Goal: Task Accomplishment & Management: Use online tool/utility

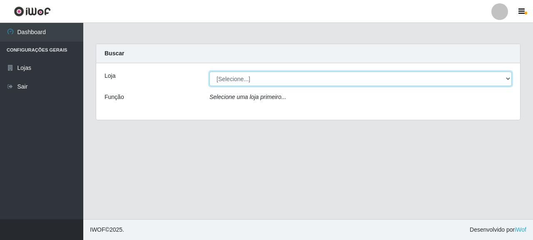
click at [230, 80] on select "[Selecione...] Supermercado Queiroz - [GEOGRAPHIC_DATA]" at bounding box center [360, 79] width 302 height 15
select select "496"
click at [209, 72] on select "[Selecione...] Supermercado Queiroz - [GEOGRAPHIC_DATA]" at bounding box center [360, 79] width 302 height 15
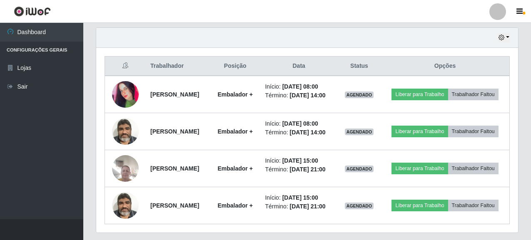
scroll to position [292, 0]
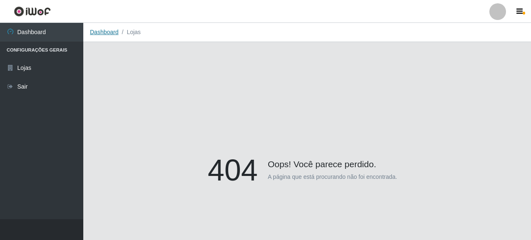
click at [101, 30] on link "Dashboard" at bounding box center [104, 32] width 29 height 7
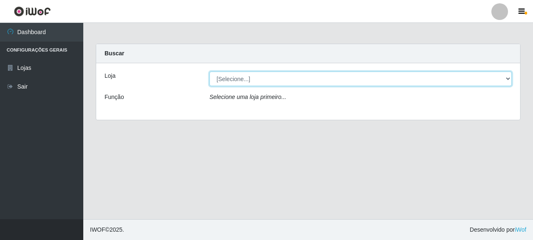
click at [227, 78] on select "[Selecione...] Supermercado Queiroz - [GEOGRAPHIC_DATA]" at bounding box center [360, 79] width 302 height 15
select select "496"
click at [209, 72] on select "[Selecione...] Supermercado Queiroz - [GEOGRAPHIC_DATA]" at bounding box center [360, 79] width 302 height 15
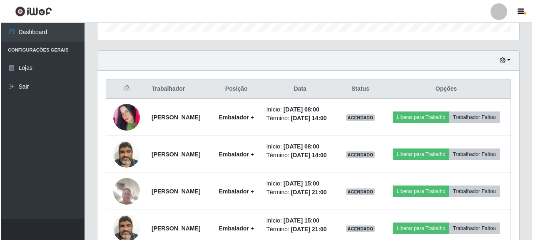
scroll to position [292, 0]
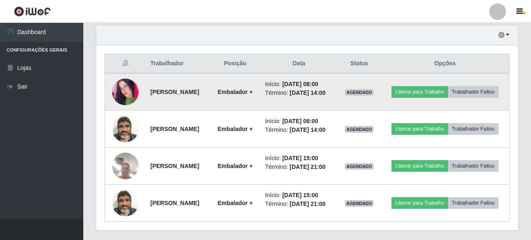
drag, startPoint x: 148, startPoint y: 90, endPoint x: 209, endPoint y: 92, distance: 61.3
click at [209, 92] on td "[PERSON_NAME]" at bounding box center [177, 91] width 65 height 37
copy strong "[PERSON_NAME]"
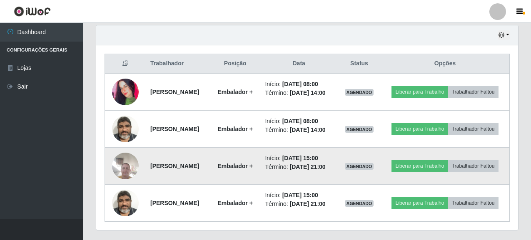
drag, startPoint x: 145, startPoint y: 167, endPoint x: 212, endPoint y: 166, distance: 66.7
click at [210, 166] on td "[PERSON_NAME]" at bounding box center [177, 166] width 65 height 37
copy strong "[PERSON_NAME]"
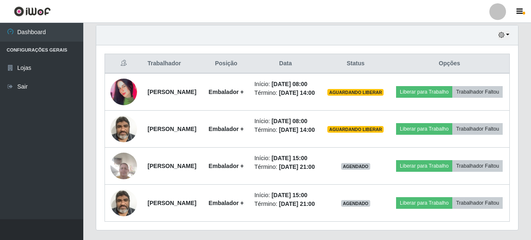
click at [42, 153] on ul "Dashboard Configurações Gerais Lojas Sair" at bounding box center [41, 121] width 83 height 197
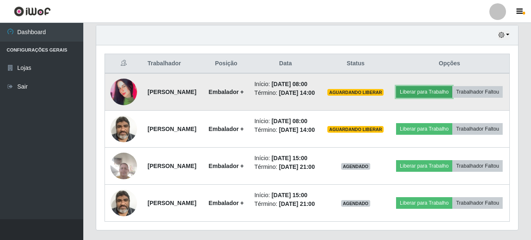
click at [449, 86] on button "Liberar para Trabalho" at bounding box center [424, 92] width 56 height 12
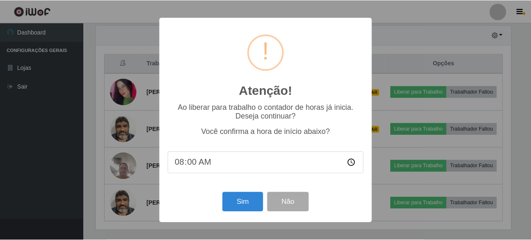
scroll to position [173, 417]
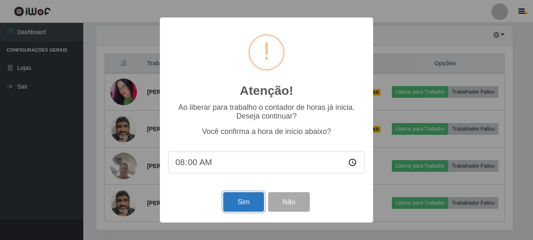
click at [244, 202] on button "Sim" at bounding box center [243, 202] width 40 height 20
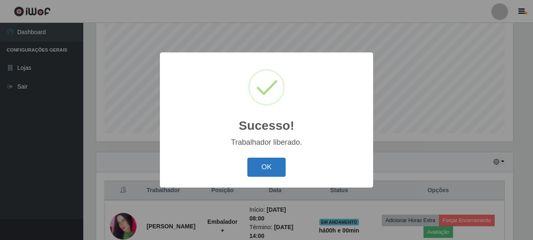
click at [266, 167] on button "OK" at bounding box center [266, 168] width 39 height 20
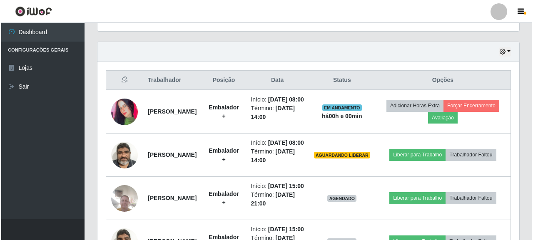
scroll to position [289, 0]
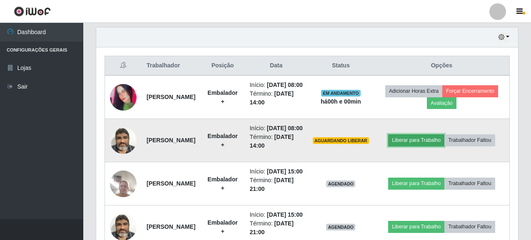
click at [423, 146] on button "Liberar para Trabalho" at bounding box center [416, 141] width 56 height 12
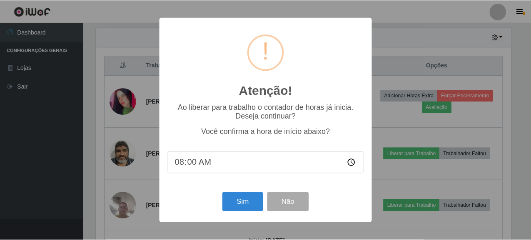
scroll to position [173, 417]
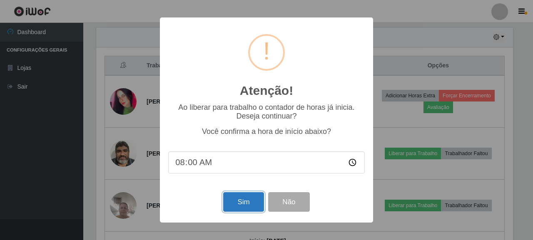
click at [247, 198] on button "Sim" at bounding box center [243, 202] width 40 height 20
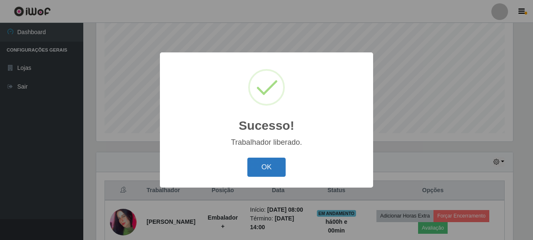
click at [267, 170] on button "OK" at bounding box center [266, 168] width 39 height 20
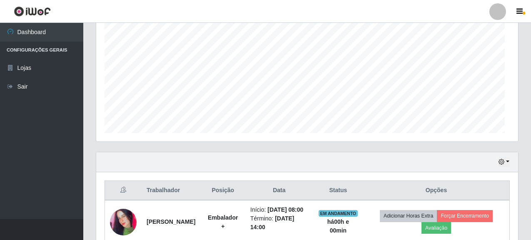
scroll to position [173, 422]
